Goal: Task Accomplishment & Management: Use online tool/utility

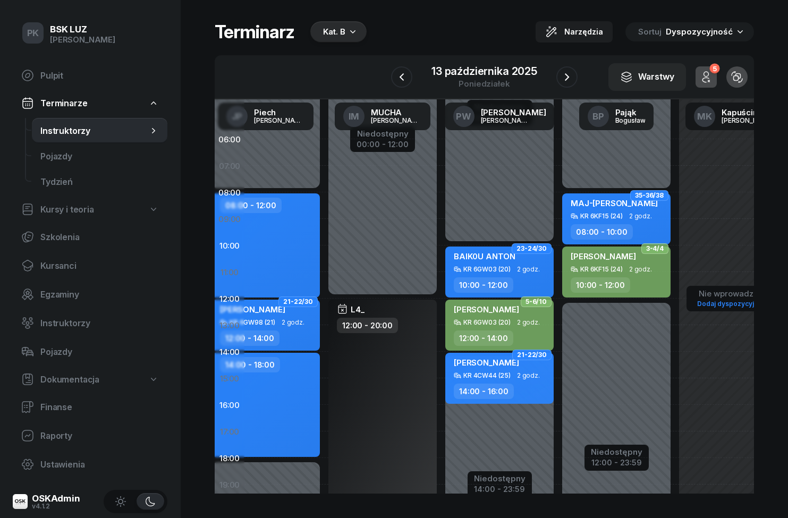
scroll to position [2, 326]
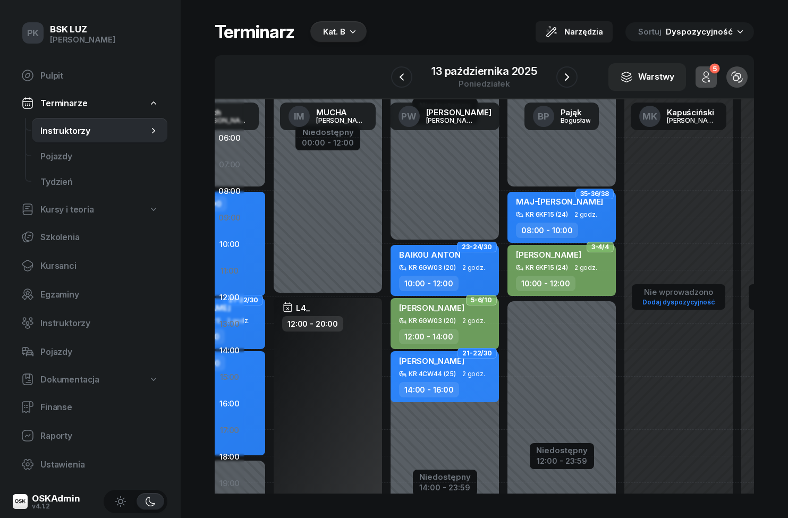
click at [48, 265] on span "Kursanci" at bounding box center [99, 266] width 118 height 10
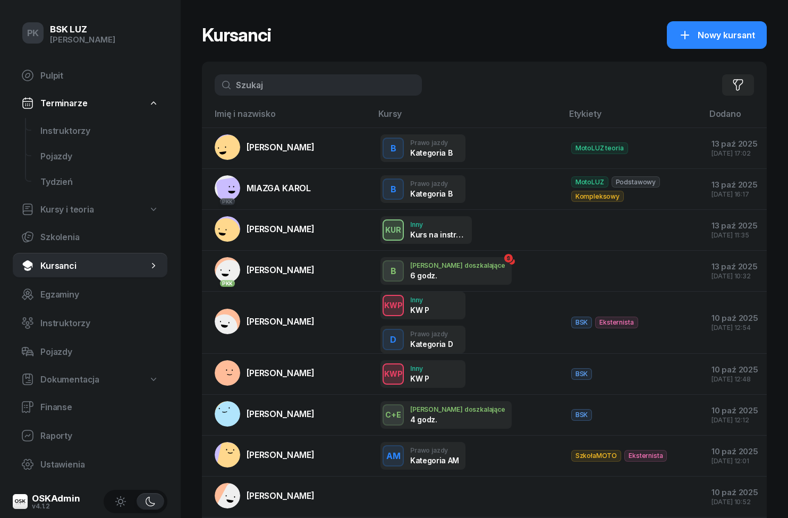
click at [61, 128] on span "Instruktorzy" at bounding box center [99, 131] width 118 height 10
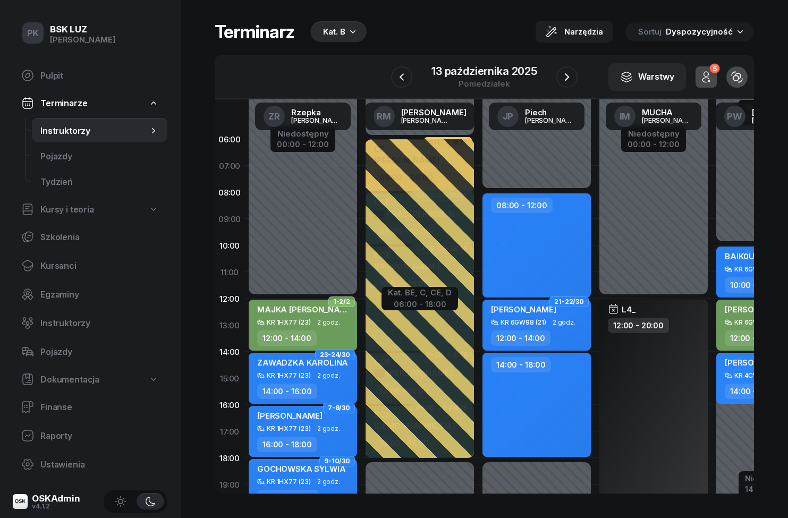
click at [334, 27] on div "Kat. B" at bounding box center [334, 32] width 22 height 13
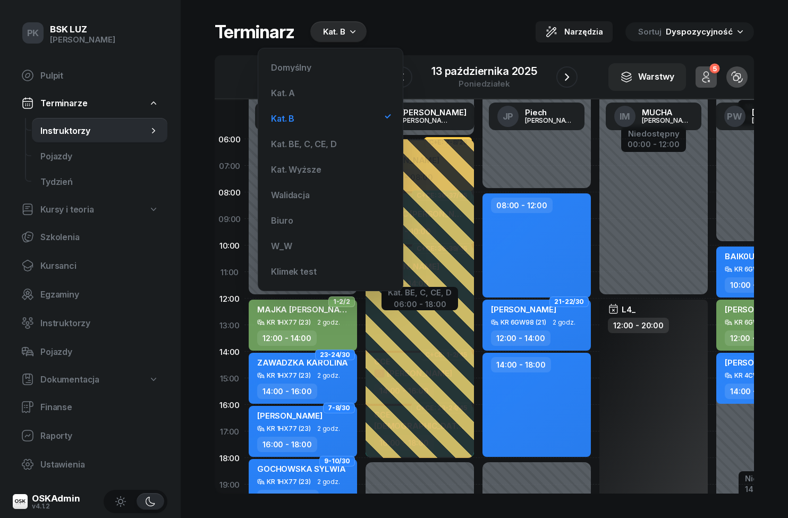
click at [281, 266] on div "Klimek test" at bounding box center [331, 271] width 128 height 21
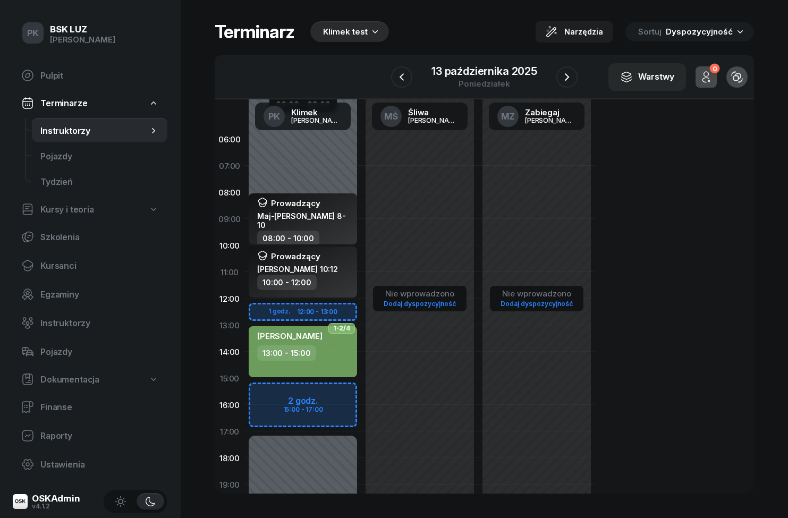
click at [332, 24] on div "Klimek test" at bounding box center [349, 31] width 79 height 21
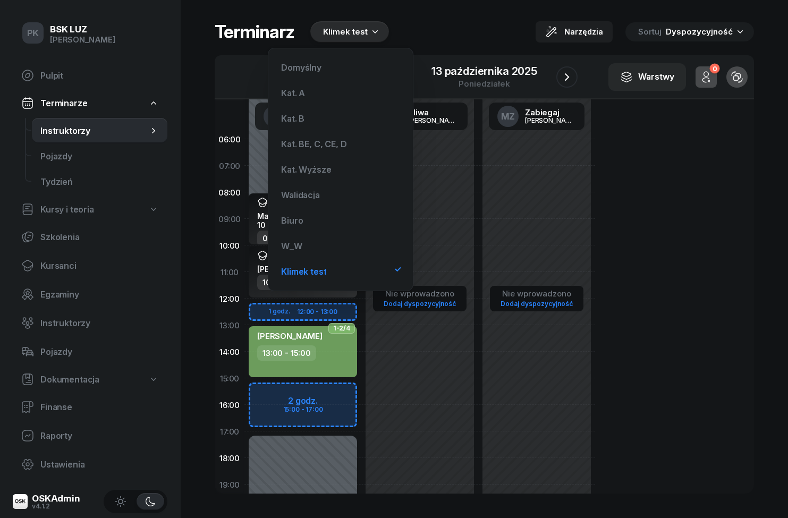
click at [283, 215] on div "Biuro" at bounding box center [341, 220] width 128 height 21
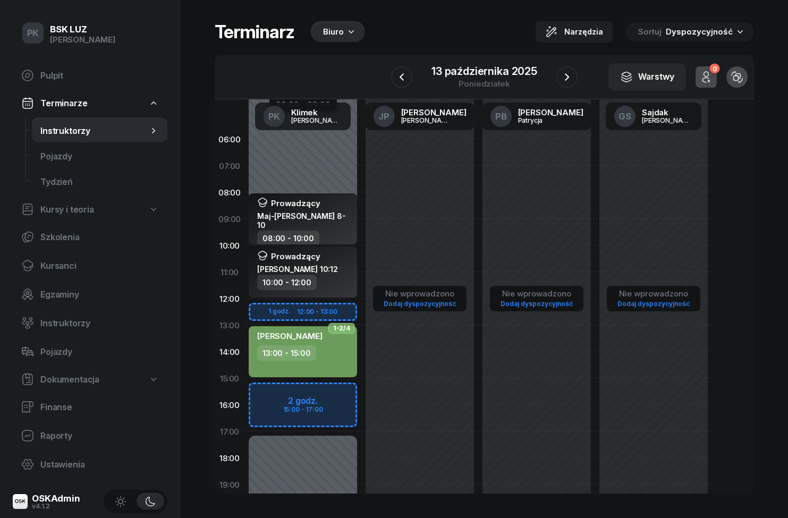
click at [297, 177] on div "Niedostępny 00:00 - 09:00 Niedostępny 17:00 - 23:59 1 godz. 12:00 - 13:00 2 god…" at bounding box center [302, 378] width 117 height 505
select select "07"
select select "08"
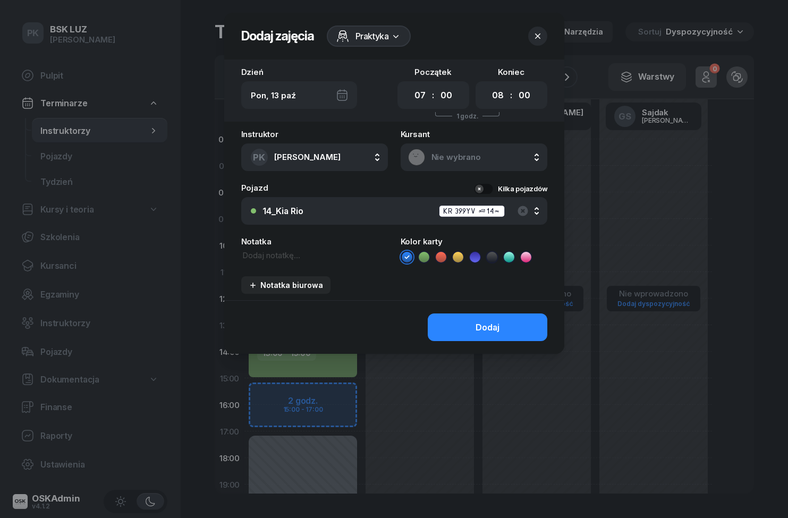
click at [395, 41] on icon at bounding box center [396, 36] width 11 height 11
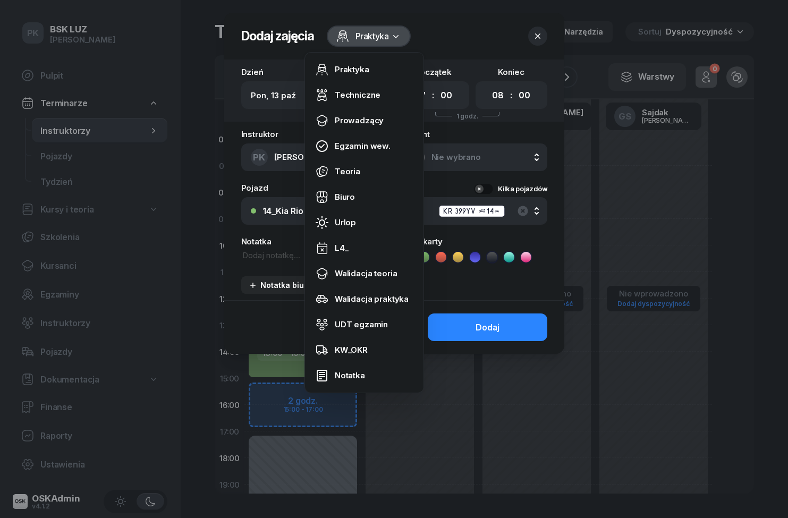
click at [366, 216] on link "Urlop" at bounding box center [364, 223] width 110 height 26
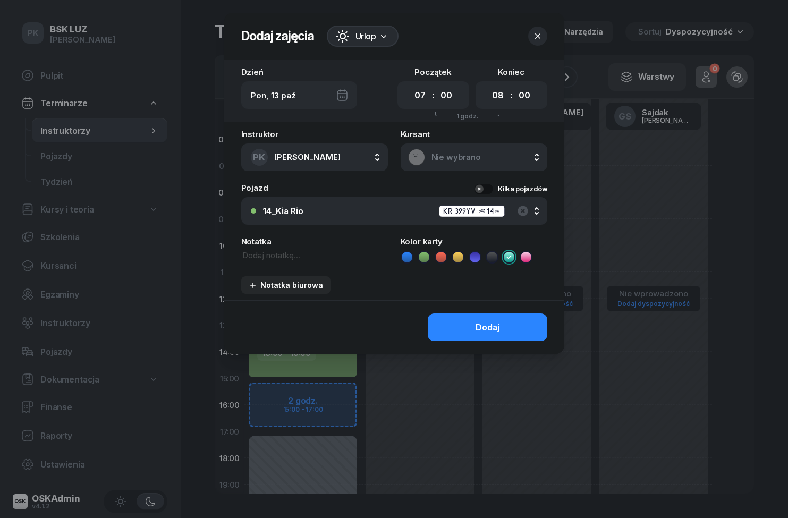
click at [385, 33] on icon at bounding box center [383, 36] width 11 height 11
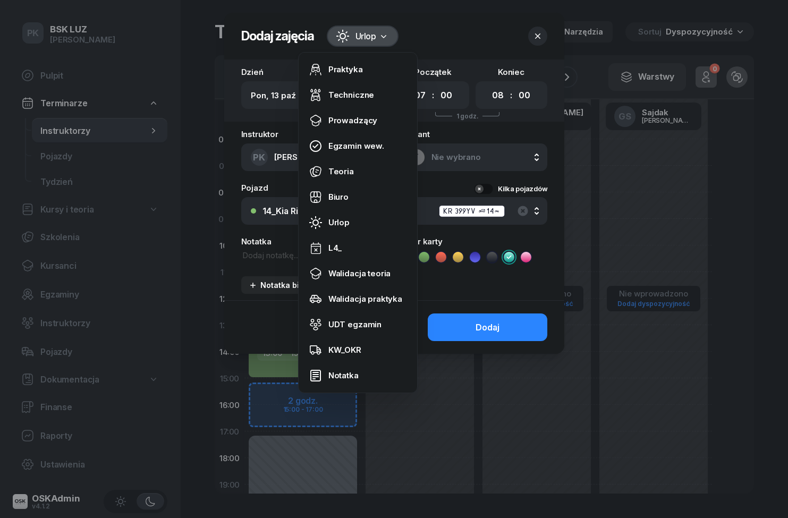
click at [361, 202] on link "Biuro" at bounding box center [358, 197] width 110 height 26
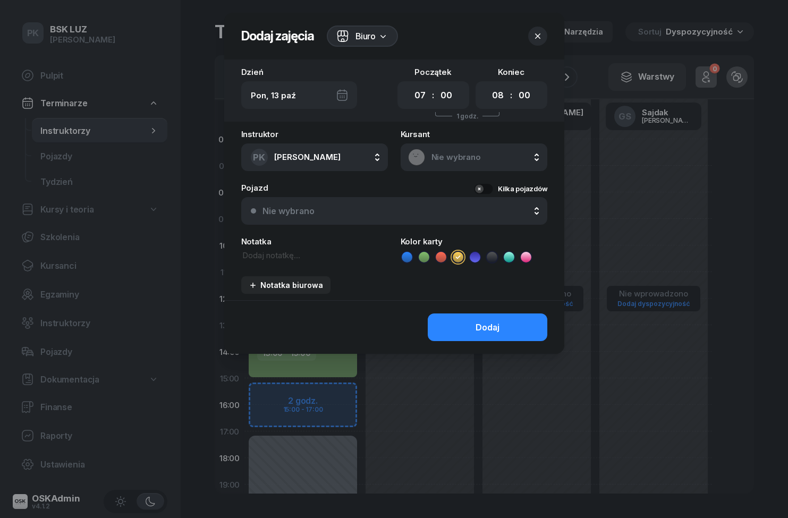
click at [418, 100] on select "00 01 02 03 04 05 06 07 08 09 10 11 12 13 14 15 16 17 18 19 20 21 22 23" at bounding box center [420, 95] width 20 height 19
select select "09"
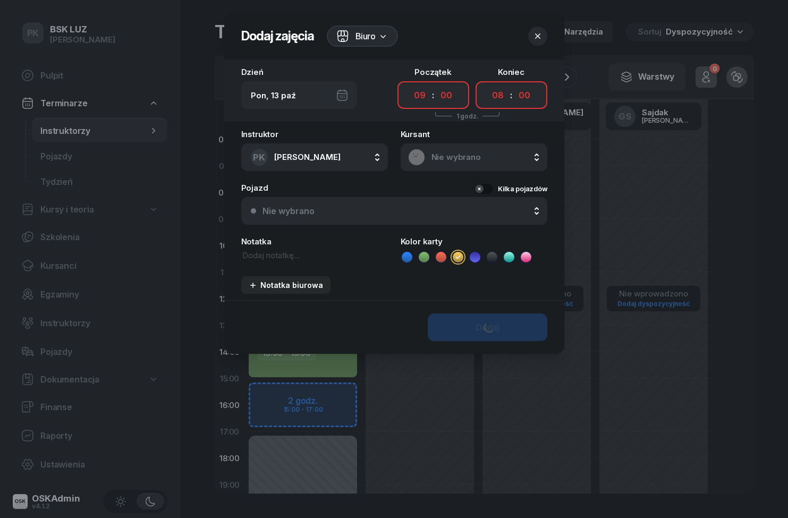
click at [500, 103] on select "00 01 02 03 04 05 06 07 08 09 10 11 12 13 14 15 16 17 18 19 20 21 22 23" at bounding box center [498, 95] width 20 height 19
select select "17"
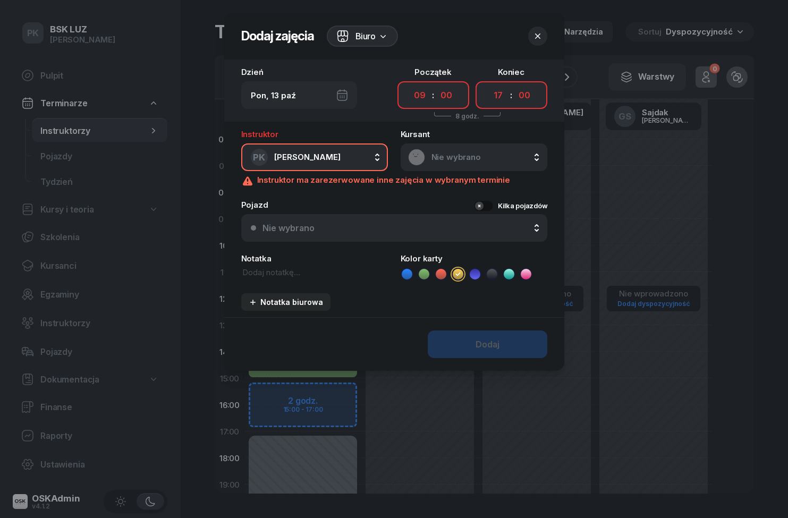
click at [483, 37] on header "Dodaj zajęcia Biuro" at bounding box center [394, 36] width 340 height 47
click at [536, 31] on icon "button" at bounding box center [537, 36] width 11 height 11
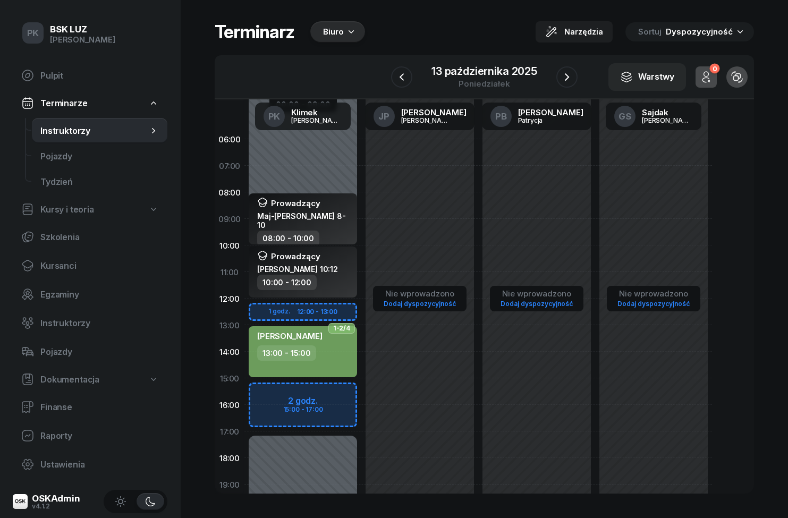
click at [297, 352] on div "13:00 - 15:00" at bounding box center [286, 352] width 59 height 15
select select "13"
select select "15"
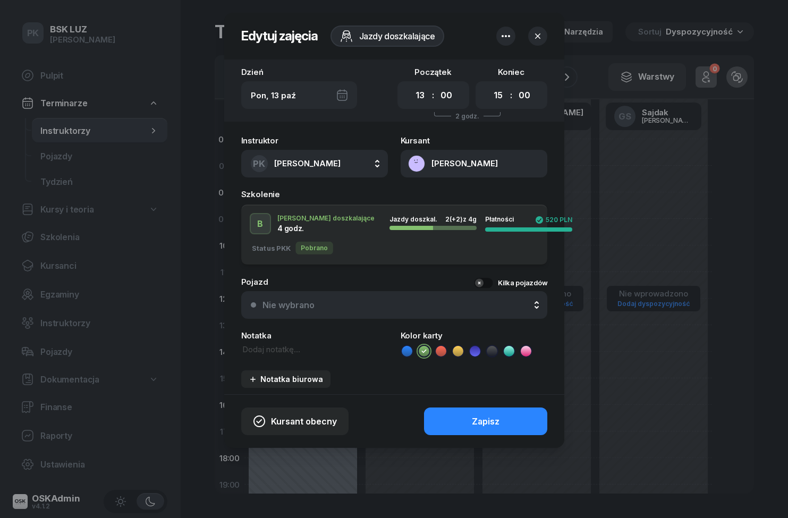
click at [177, 234] on div at bounding box center [394, 259] width 788 height 518
